Goal: Communication & Community: Answer question/provide support

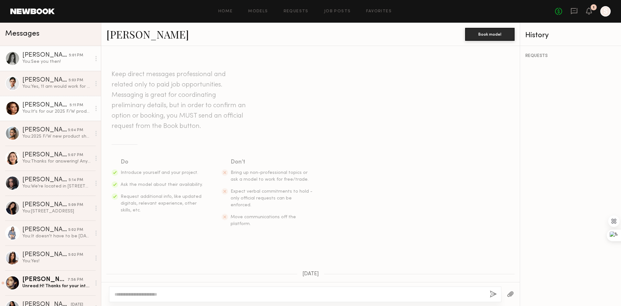
click at [60, 120] on link "[PERSON_NAME] 5:11 PM You: It's for our 2025 F/W product shots. If you can work…" at bounding box center [50, 108] width 101 height 25
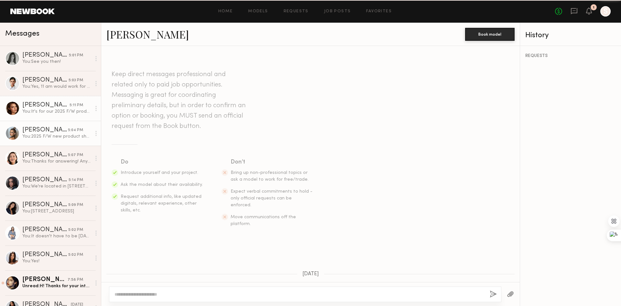
scroll to position [375, 0]
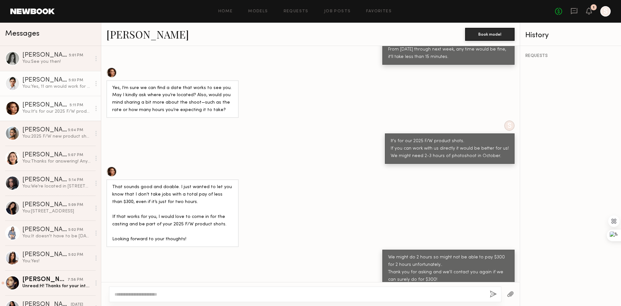
click at [48, 75] on link "Lilah F. 5:03 PM You: Yes, 11 am would work for us!" at bounding box center [50, 83] width 101 height 25
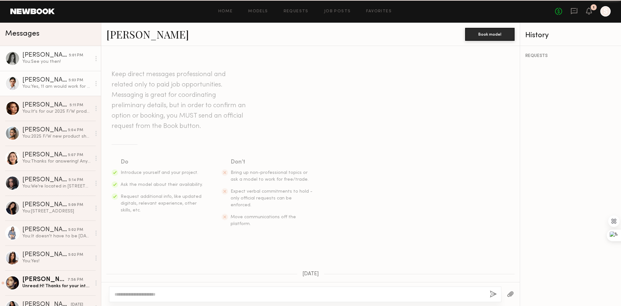
scroll to position [249, 0]
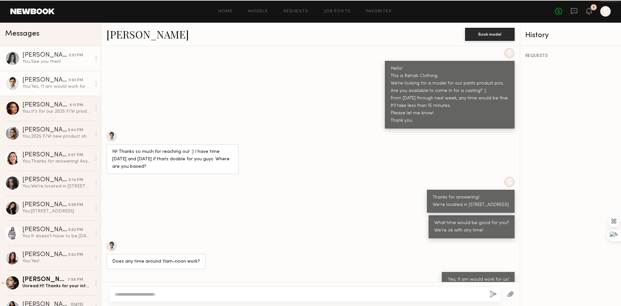
click at [59, 62] on div "You: See you then!" at bounding box center [56, 62] width 69 height 6
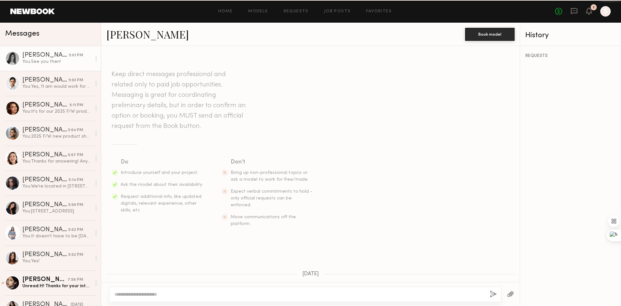
scroll to position [258, 0]
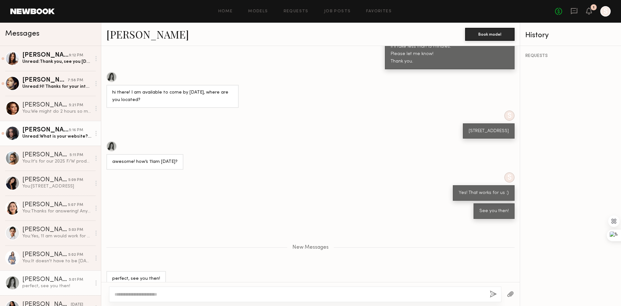
click at [52, 137] on div "Unread: What is your website? And rate?" at bounding box center [56, 136] width 69 height 6
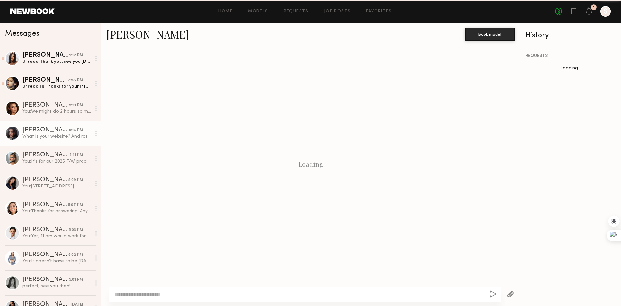
scroll to position [207, 0]
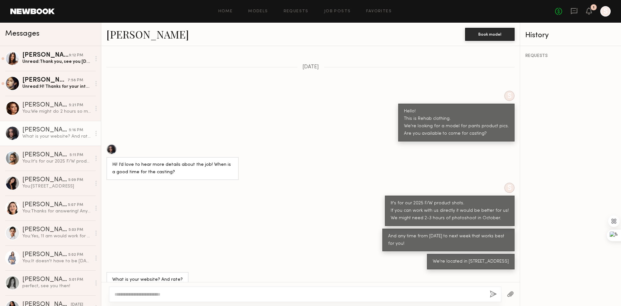
click at [229, 228] on div "And any time from [DATE] to next week that works best for you!" at bounding box center [310, 239] width 419 height 23
click at [228, 293] on textarea at bounding box center [300, 294] width 370 height 6
click at [226, 291] on div at bounding box center [300, 294] width 370 height 6
drag, startPoint x: 153, startPoint y: 294, endPoint x: 152, endPoint y: 288, distance: 6.5
click at [152, 294] on textarea at bounding box center [300, 294] width 370 height 6
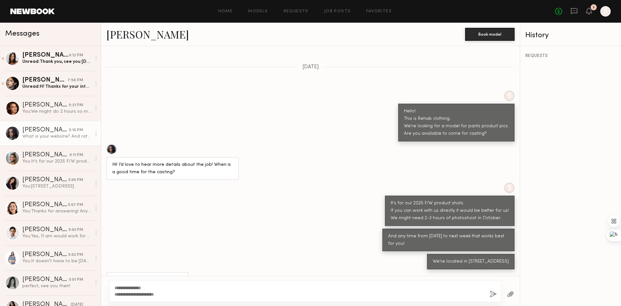
click at [113, 144] on div at bounding box center [111, 149] width 10 height 10
click at [199, 297] on textarea "**********" at bounding box center [300, 290] width 370 height 13
click at [198, 297] on textarea "**********" at bounding box center [300, 290] width 370 height 13
drag, startPoint x: 191, startPoint y: 297, endPoint x: 113, endPoint y: 293, distance: 78.7
click at [113, 293] on div "**********" at bounding box center [305, 291] width 393 height 22
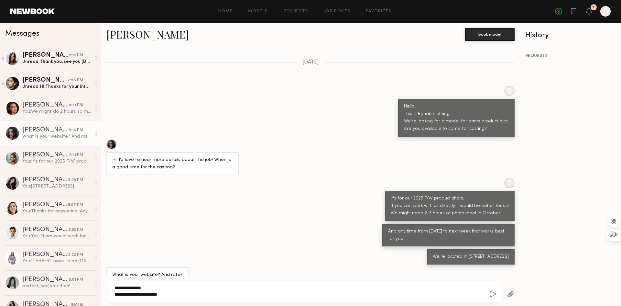
scroll to position [213, 0]
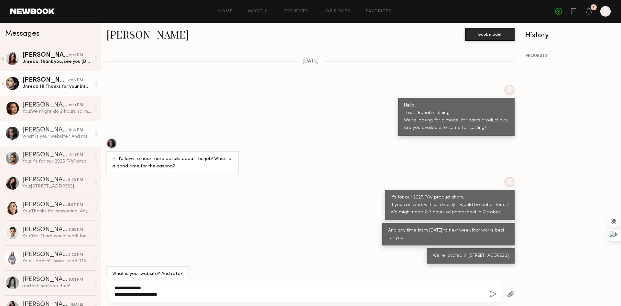
type textarea "**********"
click at [41, 89] on div "Unread: H! Thanks for your interest in working with me. What day and time for t…" at bounding box center [56, 86] width 69 height 6
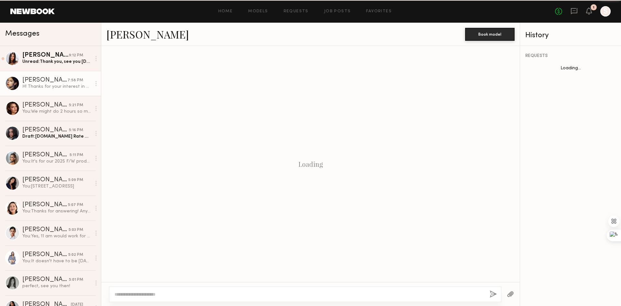
scroll to position [86, 0]
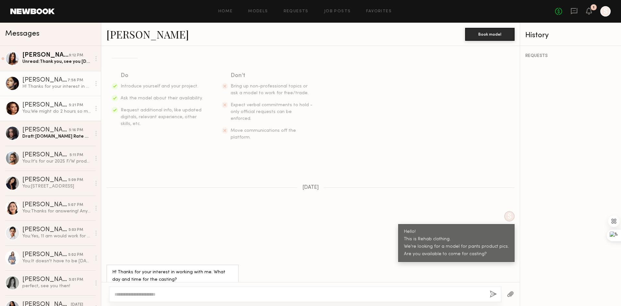
click at [72, 118] on link "[PERSON_NAME] 5:21 PM You: We might do 2 hours so might not be able to pay $300…" at bounding box center [50, 108] width 101 height 25
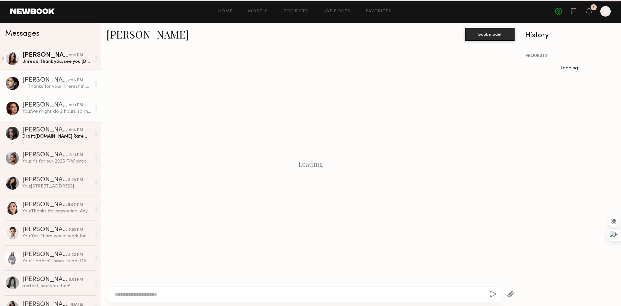
scroll to position [375, 0]
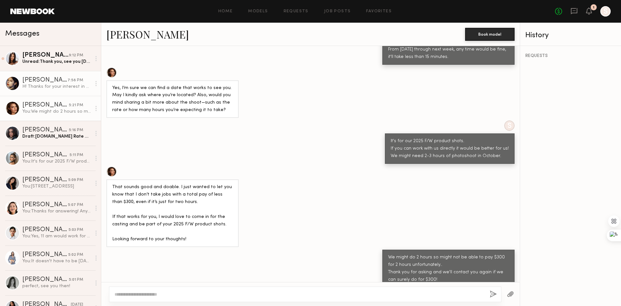
click at [36, 81] on div "[PERSON_NAME]" at bounding box center [44, 80] width 45 height 6
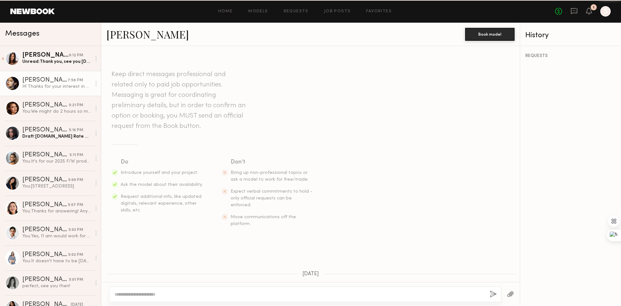
scroll to position [86, 0]
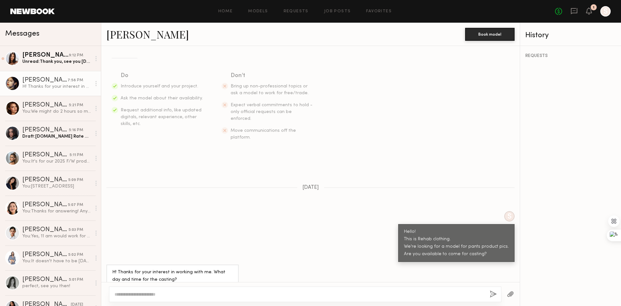
click at [275, 211] on div "S Hello! This is Rehab clothing. We're looking for a model for pants product pi…" at bounding box center [310, 236] width 419 height 51
click at [234, 297] on textarea at bounding box center [300, 294] width 370 height 6
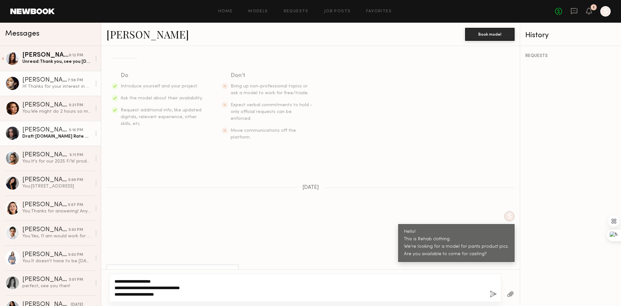
type textarea "**********"
click at [49, 130] on div "[PERSON_NAME]" at bounding box center [45, 130] width 47 height 6
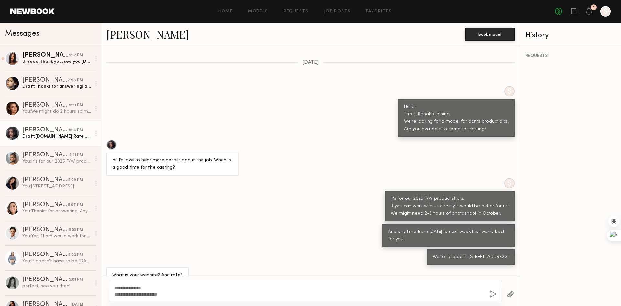
scroll to position [213, 0]
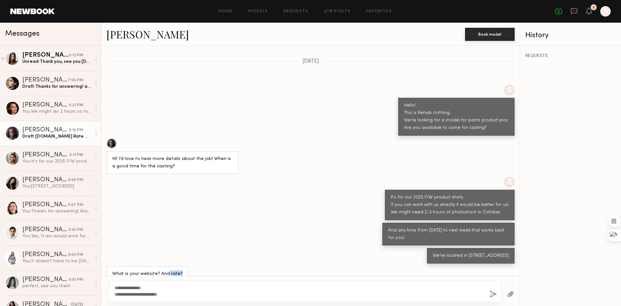
drag, startPoint x: 166, startPoint y: 264, endPoint x: 179, endPoint y: 262, distance: 12.5
click at [179, 266] on div "What is your website? And rate?" at bounding box center [147, 274] width 82 height 16
click at [114, 138] on div at bounding box center [111, 143] width 10 height 10
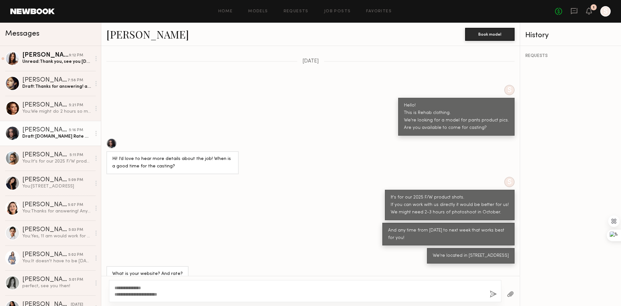
click at [115, 138] on div at bounding box center [111, 143] width 10 height 10
click at [114, 138] on div at bounding box center [111, 143] width 10 height 10
drag, startPoint x: 173, startPoint y: 293, endPoint x: 85, endPoint y: 284, distance: 88.2
click at [85, 284] on div "Messages Michaela B. 9:12 PM Unread: Thank you, see you Wednesday! April H. 7:5…" at bounding box center [310, 164] width 621 height 283
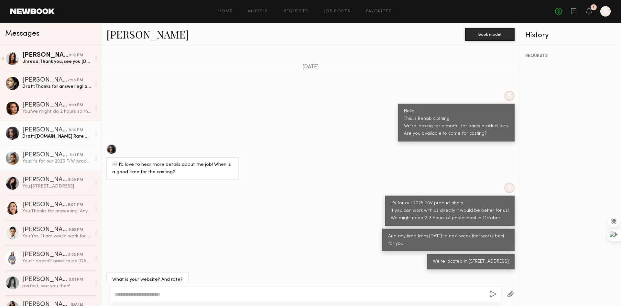
click at [57, 157] on div "[PERSON_NAME]" at bounding box center [45, 155] width 47 height 6
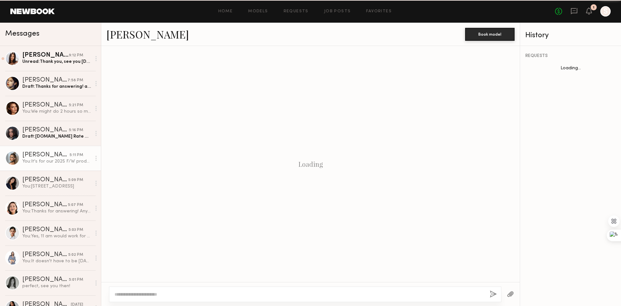
scroll to position [163, 0]
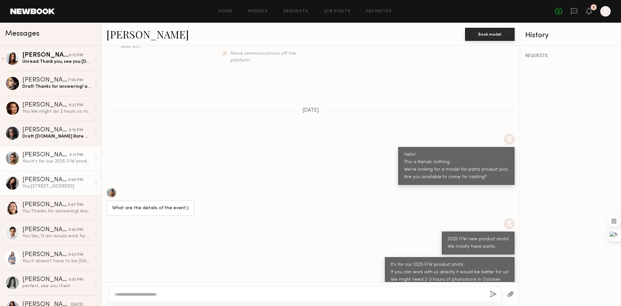
click at [57, 180] on div "[PERSON_NAME]" at bounding box center [45, 180] width 46 height 6
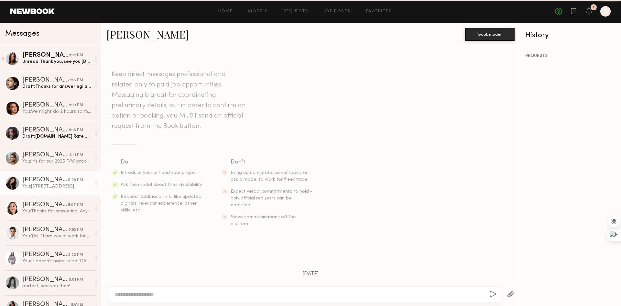
scroll to position [140, 0]
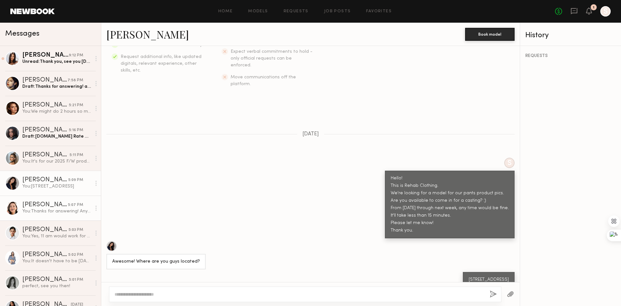
click at [60, 199] on link "Emelina A. 5:07 PM You: Thanks for answering! Any time that works for you excep…" at bounding box center [50, 207] width 101 height 25
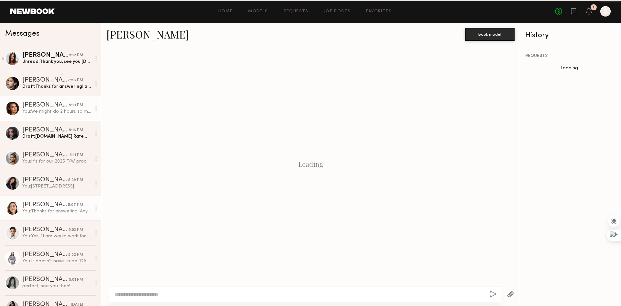
scroll to position [221, 0]
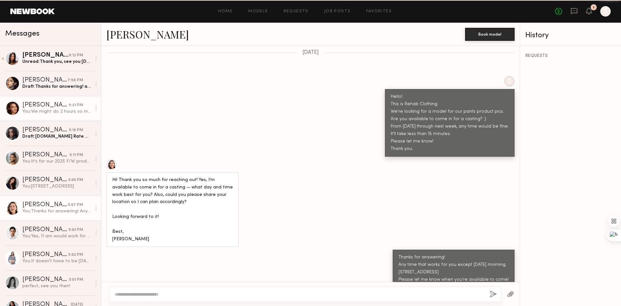
click at [58, 110] on div "You: We might do 2 hours so might not be able to pay $300 for 2 hours unfortuna…" at bounding box center [56, 111] width 69 height 6
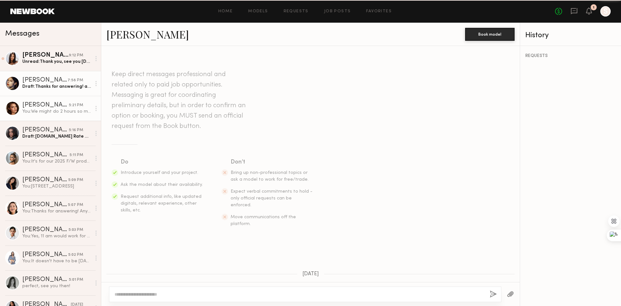
scroll to position [375, 0]
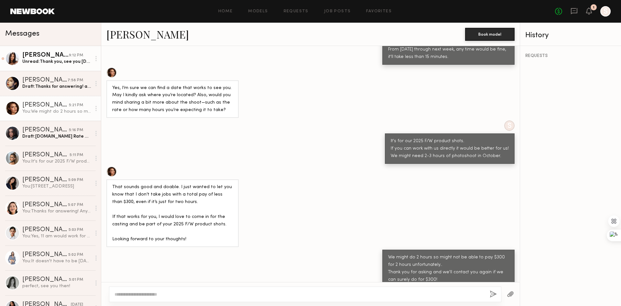
click at [66, 68] on link "Michaela B. 9:12 PM Unread: Thank you, see you Wednesday!" at bounding box center [50, 58] width 101 height 25
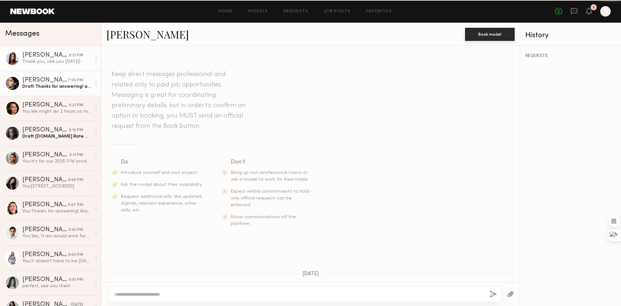
scroll to position [261, 0]
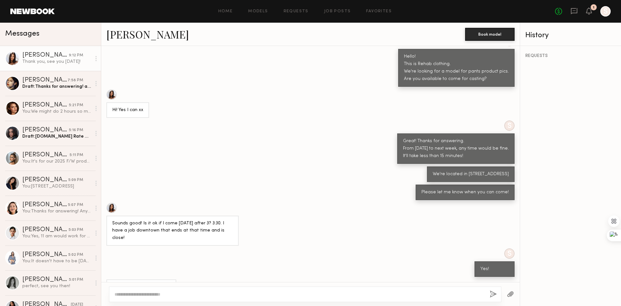
click at [176, 279] on div "Thank you, see you [DATE]!" at bounding box center [141, 287] width 70 height 16
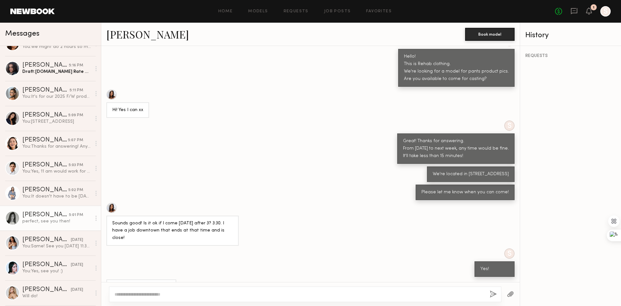
click at [54, 221] on div "perfect, see you then!" at bounding box center [56, 221] width 69 height 6
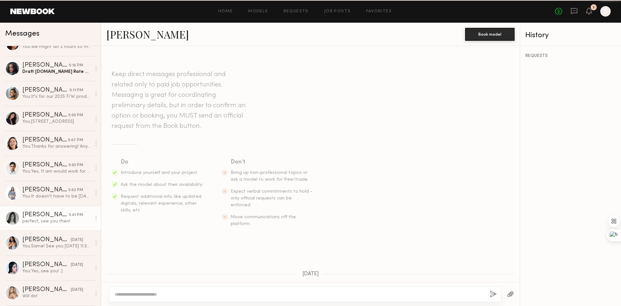
scroll to position [258, 0]
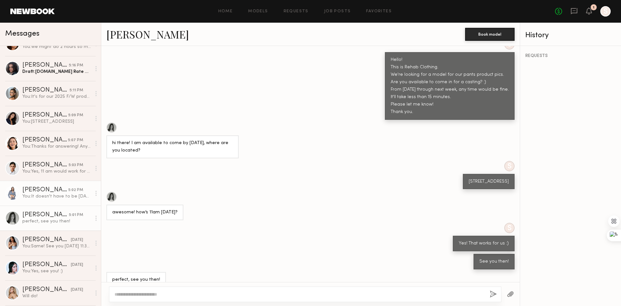
click at [58, 198] on div "You: It doesn't have to be tomorrow. Any time by next week! Please let me know …" at bounding box center [56, 196] width 69 height 6
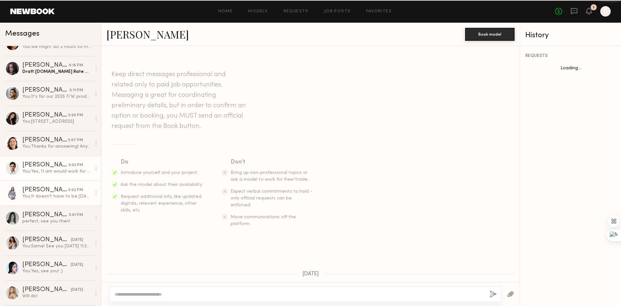
scroll to position [286, 0]
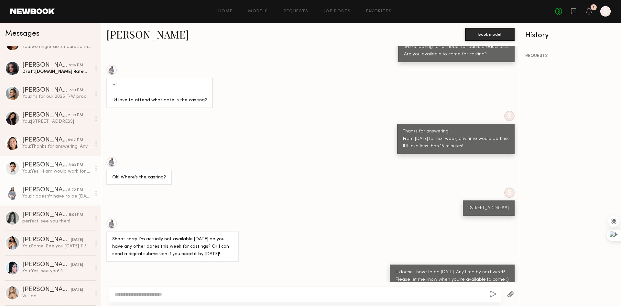
click at [63, 162] on div "[PERSON_NAME]" at bounding box center [45, 165] width 46 height 6
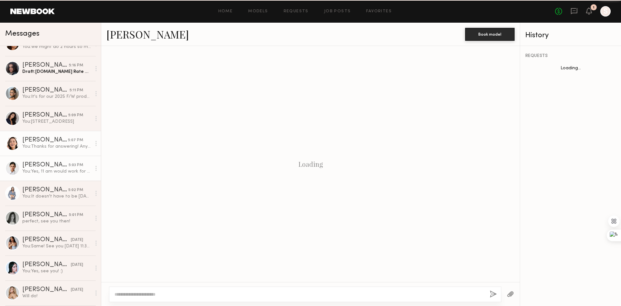
scroll to position [249, 0]
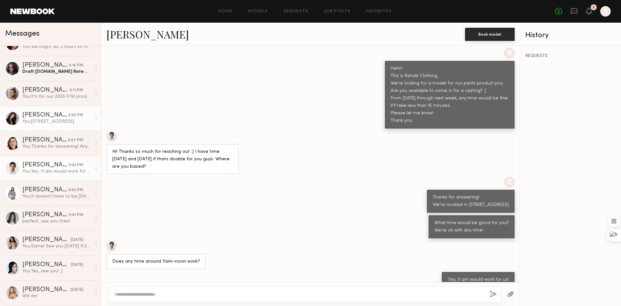
click at [60, 128] on link "Nina S. 5:09 PM You: 939 Stanford Ave, Los Angeles, CA, 90021" at bounding box center [50, 118] width 101 height 25
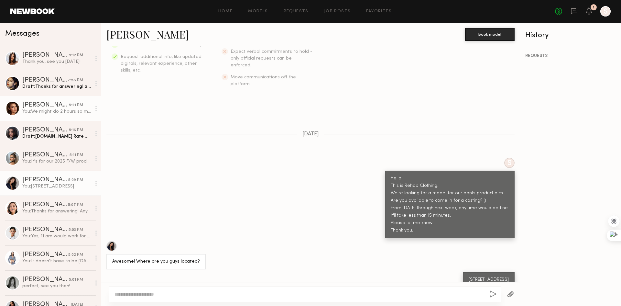
click at [45, 116] on link "[PERSON_NAME] 5:21 PM You: We might do 2 hours so might not be able to pay $300…" at bounding box center [50, 108] width 101 height 25
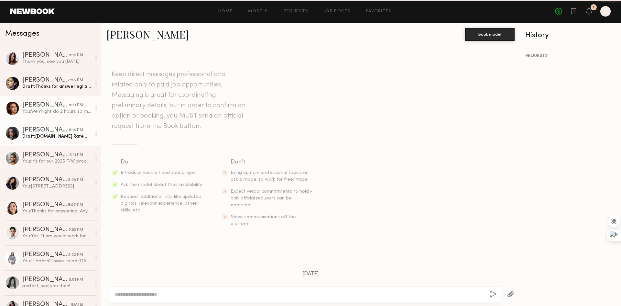
scroll to position [375, 0]
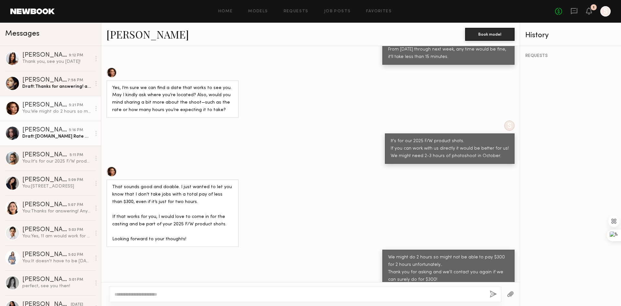
click at [51, 128] on div "[PERSON_NAME]" at bounding box center [45, 130] width 47 height 6
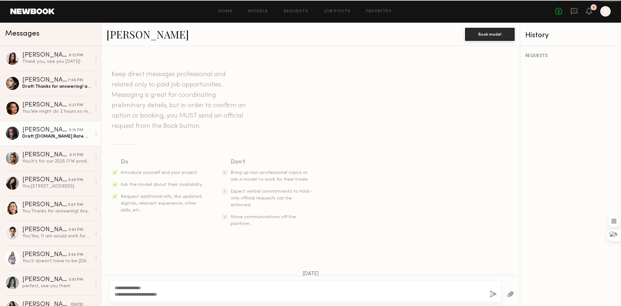
scroll to position [207, 0]
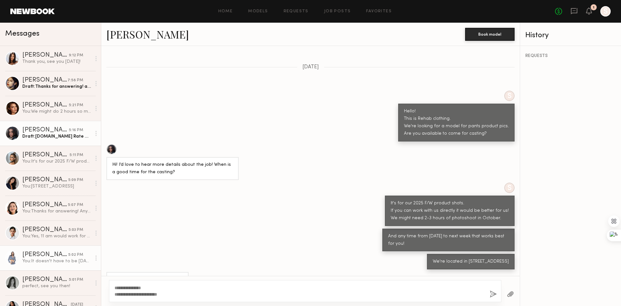
drag, startPoint x: 201, startPoint y: 296, endPoint x: 48, endPoint y: 252, distance: 158.6
click at [48, 252] on div "Messages Michaela B. 9:12 PM Thank you, see you Wednesday! April H. 7:58 PM Dra…" at bounding box center [310, 164] width 621 height 283
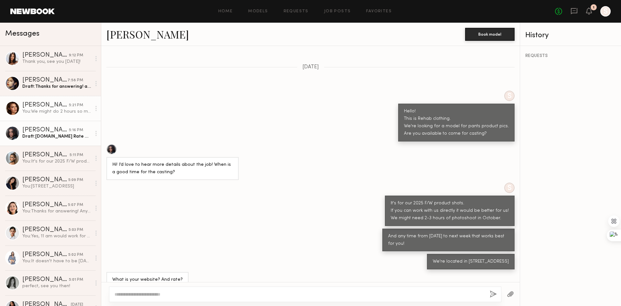
click at [75, 118] on link "[PERSON_NAME] 5:21 PM You: We might do 2 hours so might not be able to pay $300…" at bounding box center [50, 108] width 101 height 25
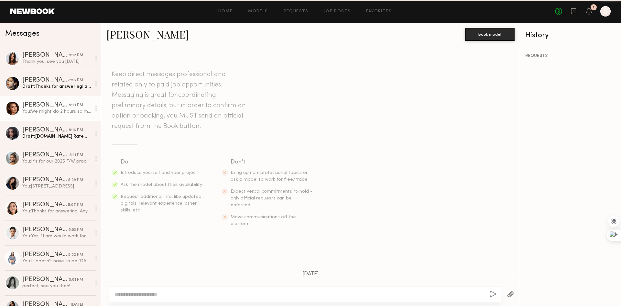
scroll to position [375, 0]
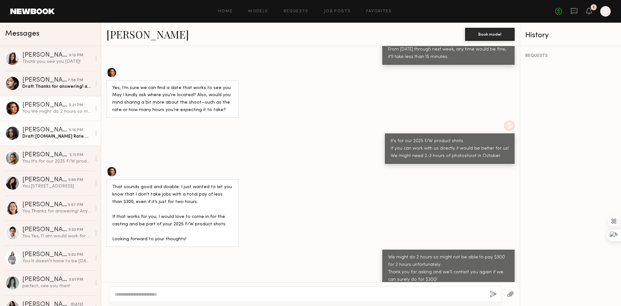
click at [61, 138] on div "Draft: [DOMAIN_NAME] Rate would be $200 for us." at bounding box center [56, 136] width 69 height 6
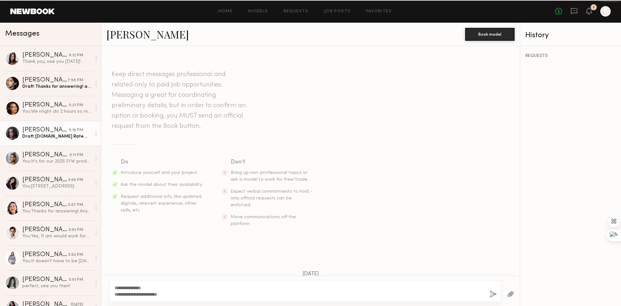
scroll to position [207, 0]
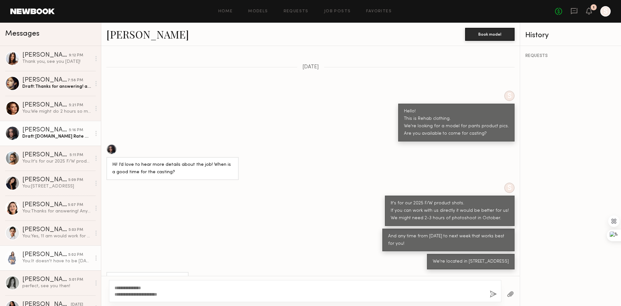
drag, startPoint x: 188, startPoint y: 294, endPoint x: 48, endPoint y: 256, distance: 145.0
click at [48, 256] on div "Messages Michaela B. 9:12 PM Thank you, see you Wednesday! April H. 7:58 PM Dra…" at bounding box center [310, 164] width 621 height 283
click at [177, 295] on textarea at bounding box center [300, 294] width 370 height 6
click at [222, 228] on div "And any time from [DATE] to next week that works best for you!" at bounding box center [310, 239] width 419 height 23
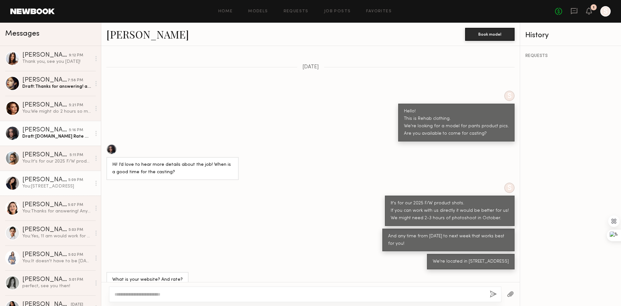
click at [72, 171] on link "Nina S. 5:09 PM You: 939 Stanford Ave, Los Angeles, CA, 90021" at bounding box center [50, 183] width 101 height 25
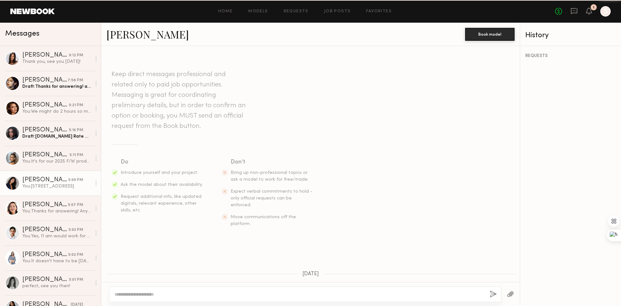
scroll to position [140, 0]
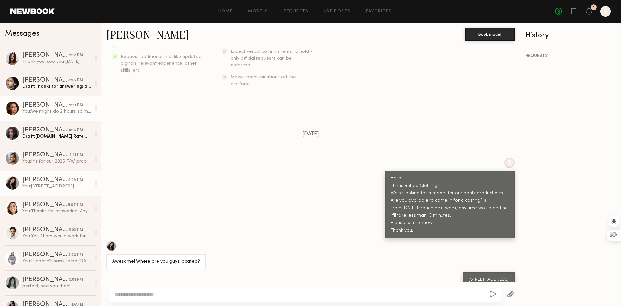
click at [69, 115] on div "You: We might do 2 hours so might not be able to pay $300 for 2 hours unfortuna…" at bounding box center [56, 111] width 69 height 6
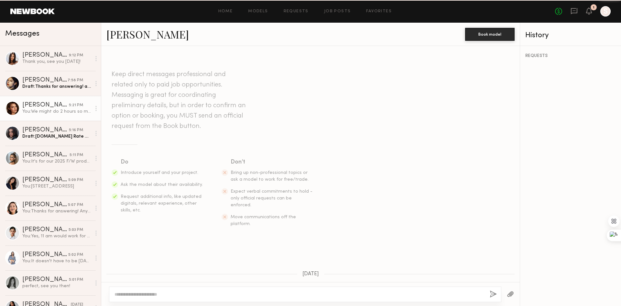
scroll to position [375, 0]
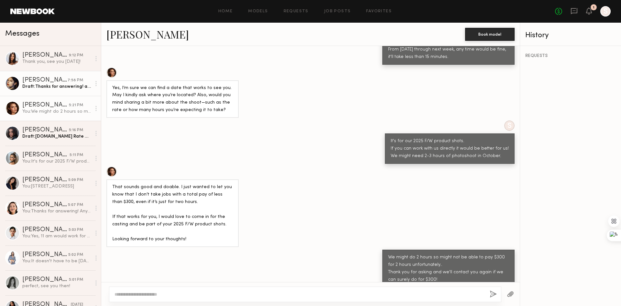
click at [60, 83] on div "[PERSON_NAME]" at bounding box center [44, 80] width 45 height 6
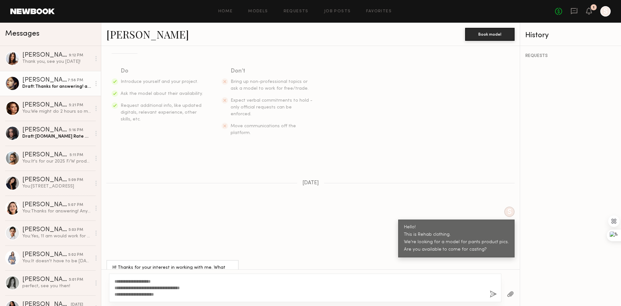
scroll to position [99, 0]
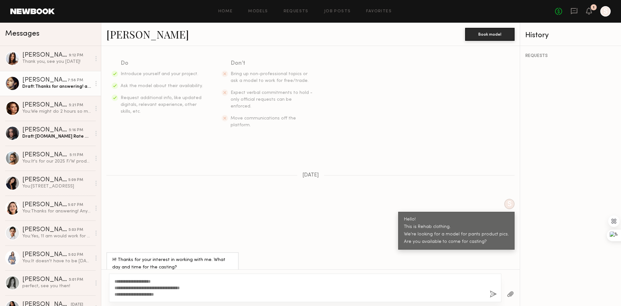
click at [179, 294] on textarea "**********" at bounding box center [300, 287] width 370 height 19
type textarea "**********"
click at [492, 295] on button "button" at bounding box center [493, 294] width 7 height 8
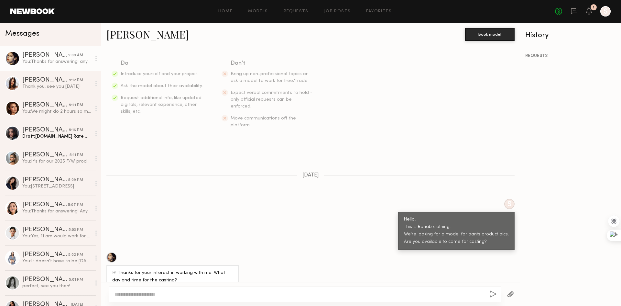
scroll to position [233, 0]
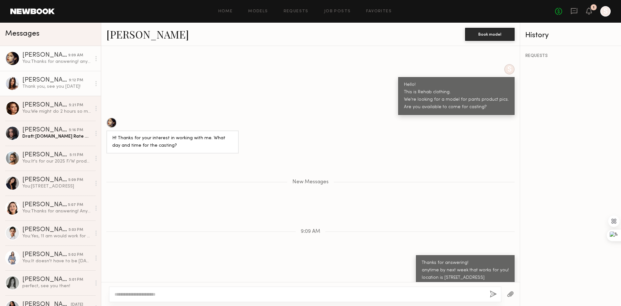
click at [52, 83] on div "[PERSON_NAME]" at bounding box center [45, 80] width 47 height 6
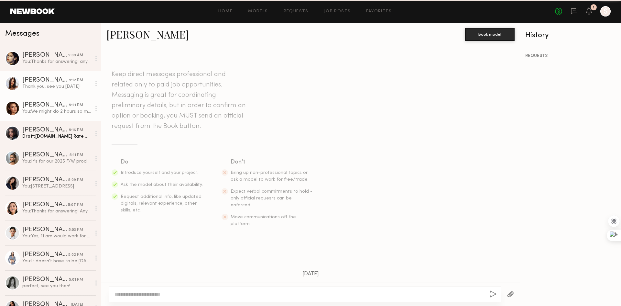
scroll to position [261, 0]
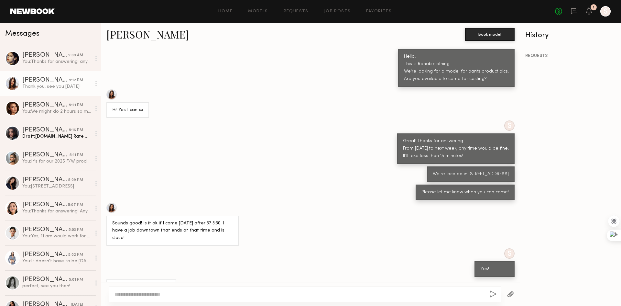
click at [253, 248] on div "S Yes!" at bounding box center [310, 262] width 419 height 28
click at [237, 248] on div "S Yes!" at bounding box center [310, 262] width 419 height 28
click at [380, 216] on div "Sounds good! Is it ok if I come [DATE] after 3? 3:30. I have a job downtown tha…" at bounding box center [310, 224] width 419 height 43
click at [232, 293] on textarea at bounding box center [300, 294] width 370 height 6
type textarea "**********"
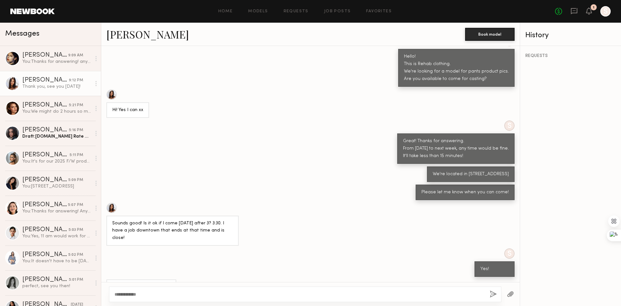
click at [489, 295] on div "**********" at bounding box center [305, 294] width 393 height 16
click at [495, 292] on button "button" at bounding box center [493, 294] width 7 height 8
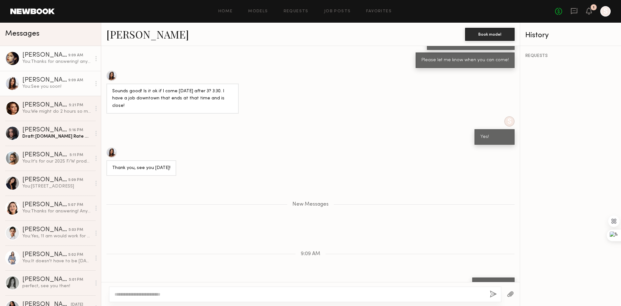
click at [50, 70] on link "April H. 9:09 AM You: Thanks for answering! anytime by next week that works for…" at bounding box center [50, 58] width 101 height 25
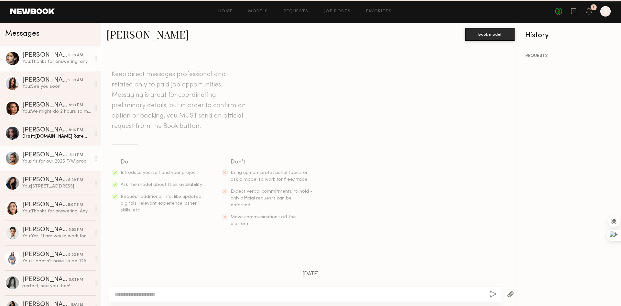
scroll to position [183, 0]
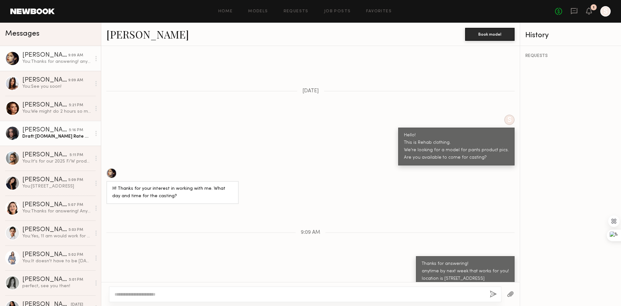
click at [56, 140] on link "[PERSON_NAME] 5:16 PM Draft: [DOMAIN_NAME] Rate would be $200 for us." at bounding box center [50, 133] width 101 height 25
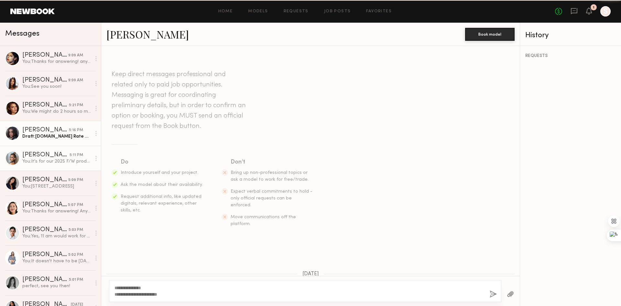
scroll to position [207, 0]
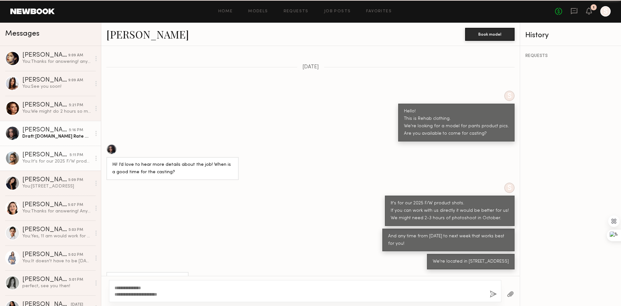
click at [50, 161] on div "You: It's for our 2025 F/W product shots. If you can work with us directly it w…" at bounding box center [56, 161] width 69 height 6
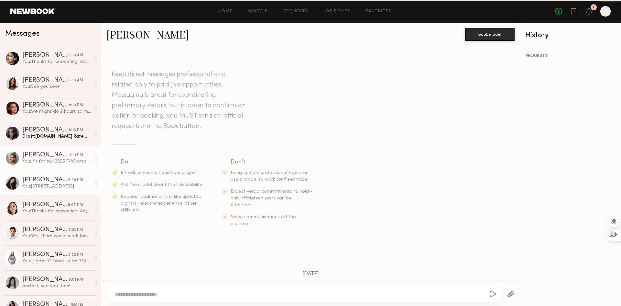
scroll to position [163, 0]
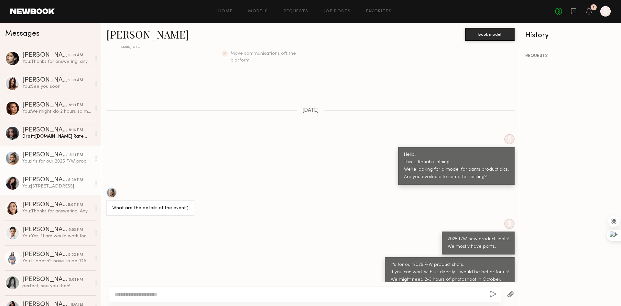
click at [52, 191] on link "Nina S. 5:09 PM You: 939 Stanford Ave, Los Angeles, CA, 90021" at bounding box center [50, 183] width 101 height 25
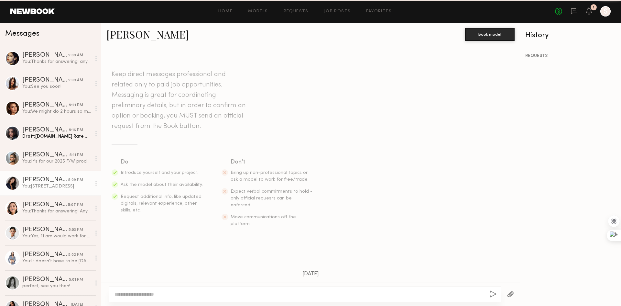
scroll to position [140, 0]
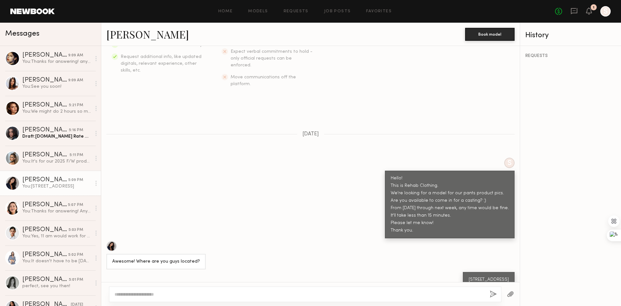
click at [278, 188] on div "S Hello! This is Rehab Clothing. We're looking for a model for our pants produc…" at bounding box center [310, 198] width 419 height 81
click at [50, 113] on div "You: We might do 2 hours so might not be able to pay $300 for 2 hours unfortuna…" at bounding box center [56, 111] width 69 height 6
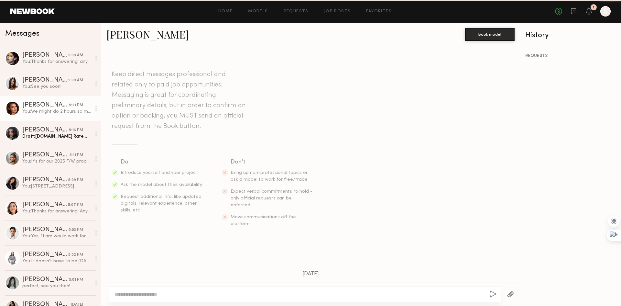
scroll to position [375, 0]
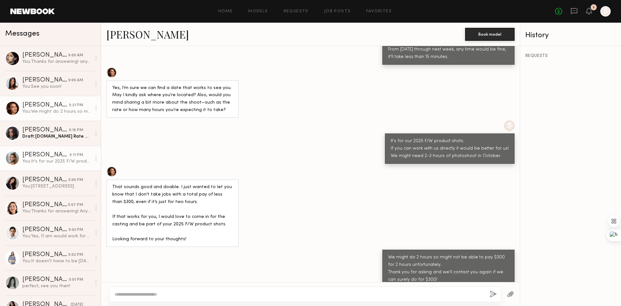
click at [53, 163] on div "You: It's for our 2025 F/W product shots. If you can work with us directly it w…" at bounding box center [56, 161] width 69 height 6
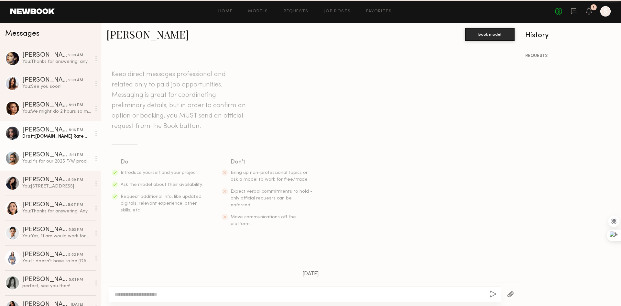
scroll to position [163, 0]
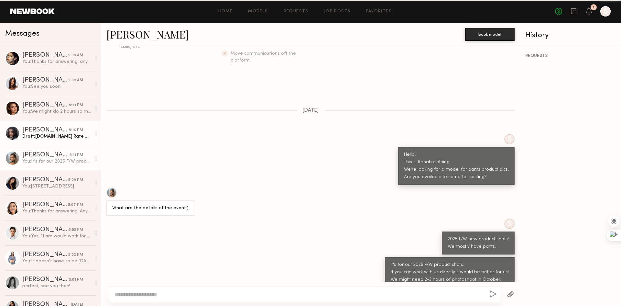
click at [44, 133] on div "[PERSON_NAME]" at bounding box center [45, 130] width 47 height 6
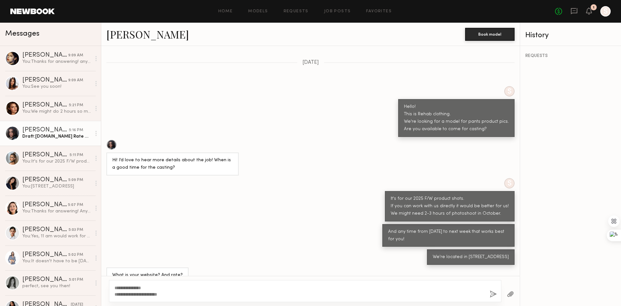
scroll to position [213, 0]
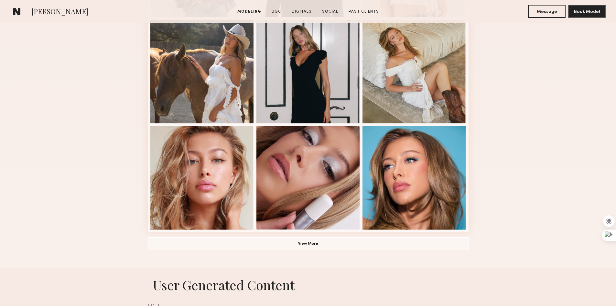
scroll to position [453, 0]
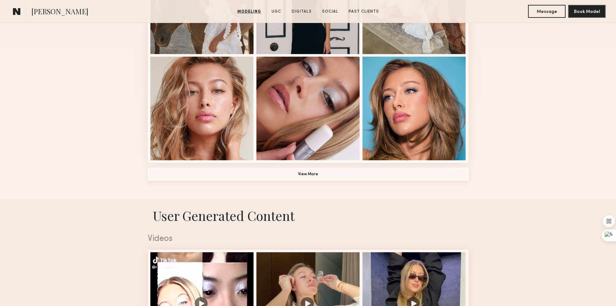
click at [318, 177] on button "View More" at bounding box center [308, 174] width 321 height 13
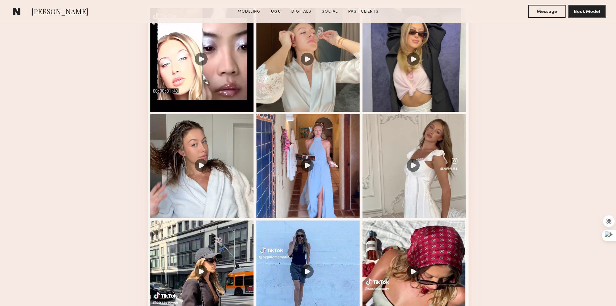
scroll to position [1133, 0]
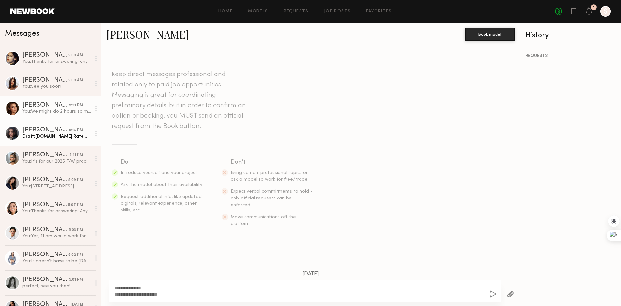
scroll to position [213, 0]
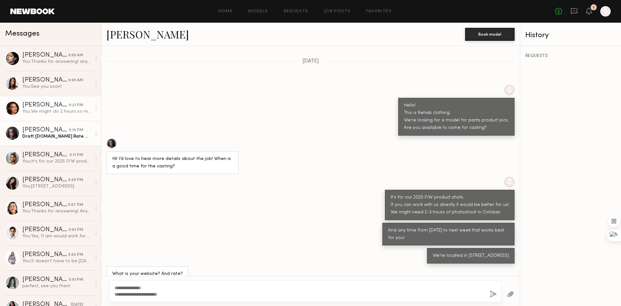
click at [59, 108] on div "[PERSON_NAME]" at bounding box center [45, 105] width 47 height 6
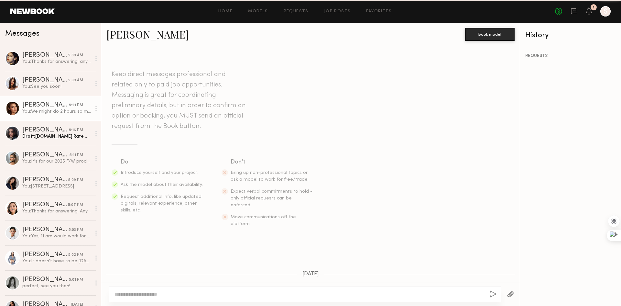
scroll to position [375, 0]
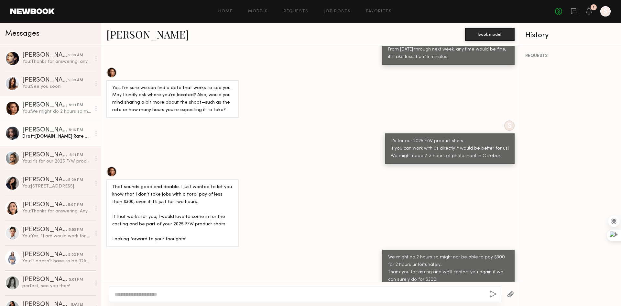
click at [69, 136] on div "Draft: [DOMAIN_NAME] Rate would be $200 for us." at bounding box center [56, 136] width 69 height 6
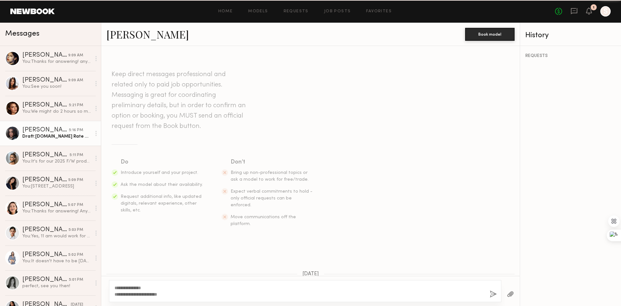
scroll to position [207, 0]
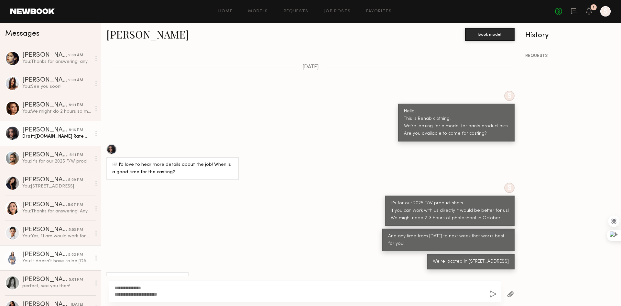
drag, startPoint x: 189, startPoint y: 294, endPoint x: 73, endPoint y: 265, distance: 119.4
click at [73, 265] on div "Messages [PERSON_NAME] 9:09 AM You: Thanks for answering! anytime by next week …" at bounding box center [310, 164] width 621 height 283
click at [493, 296] on button "button" at bounding box center [493, 294] width 7 height 8
click at [313, 238] on div "And any time from [DATE] to next week that works best for you!" at bounding box center [310, 239] width 419 height 23
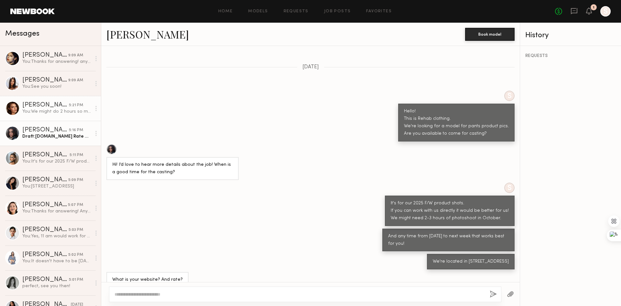
click at [49, 105] on div "[PERSON_NAME]" at bounding box center [45, 105] width 47 height 6
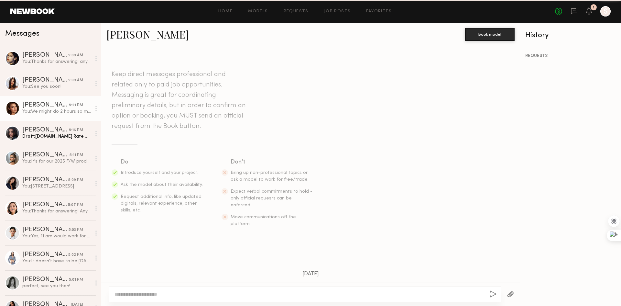
scroll to position [375, 0]
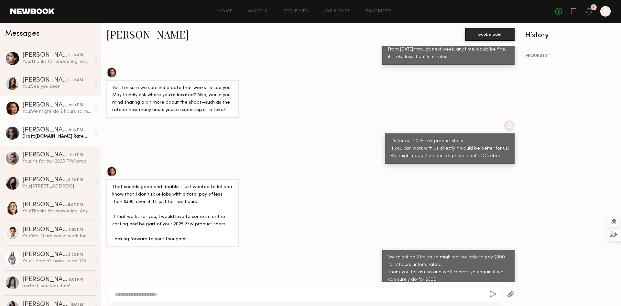
click at [56, 137] on div "Draft: [DOMAIN_NAME] Rate would be $200 for us." at bounding box center [56, 136] width 69 height 6
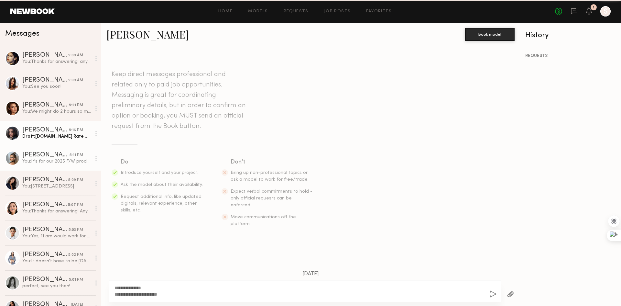
scroll to position [207, 0]
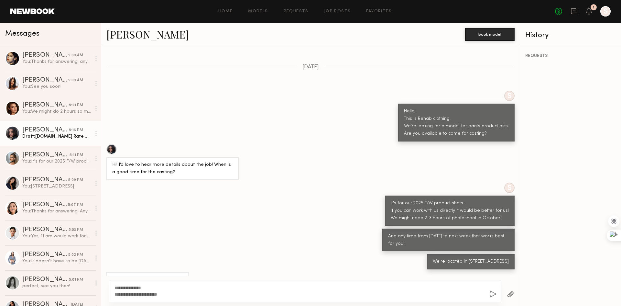
drag, startPoint x: 181, startPoint y: 295, endPoint x: 114, endPoint y: 293, distance: 67.3
click at [114, 293] on div "**********" at bounding box center [305, 291] width 393 height 22
type textarea "**********"
click at [274, 198] on div "S It's for our 2025 F/W product shots. If you can work with us directly it woul…" at bounding box center [310, 203] width 419 height 43
drag, startPoint x: 61, startPoint y: 109, endPoint x: 64, endPoint y: 122, distance: 13.6
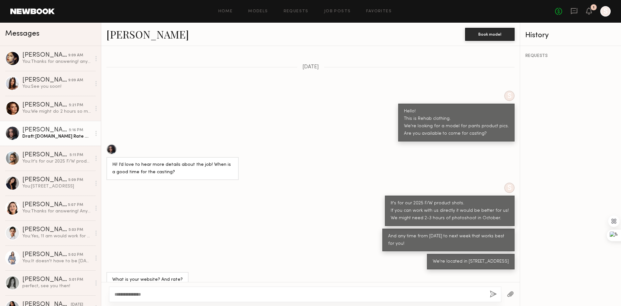
click at [61, 109] on div "[PERSON_NAME] 5:21 PM You: We might do 2 hours so might not be able to pay $300…" at bounding box center [56, 108] width 69 height 13
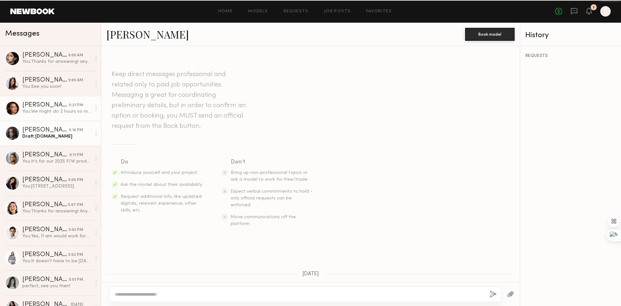
scroll to position [375, 0]
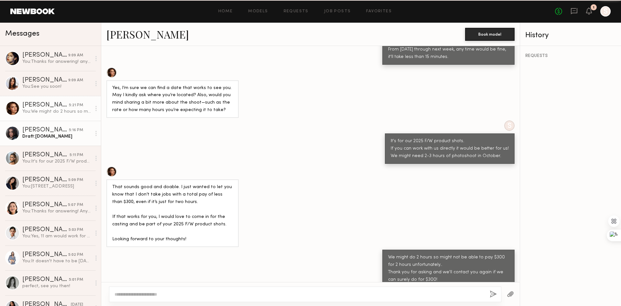
click at [64, 134] on div "Draft: [DOMAIN_NAME]" at bounding box center [56, 136] width 69 height 6
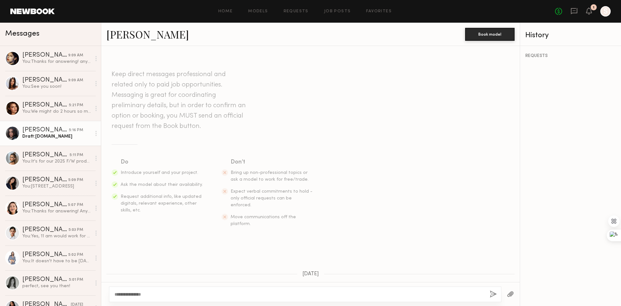
scroll to position [207, 0]
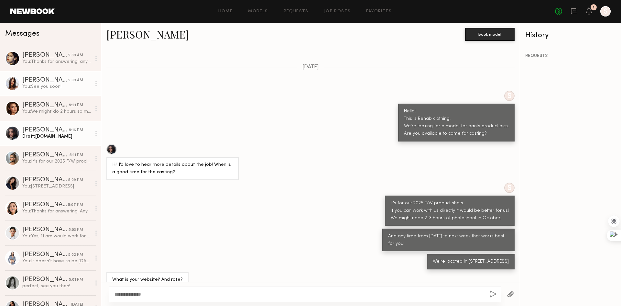
click at [43, 74] on link "[PERSON_NAME] 9:09 AM You: See you soon!" at bounding box center [50, 83] width 101 height 25
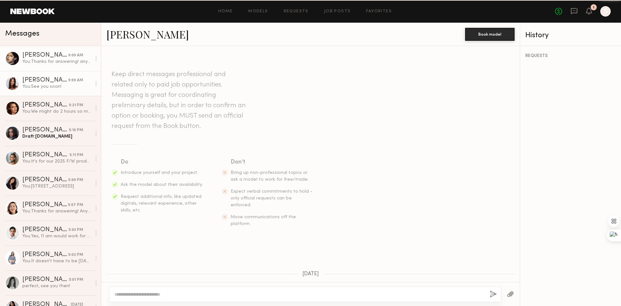
scroll to position [343, 0]
